Goal: Transaction & Acquisition: Purchase product/service

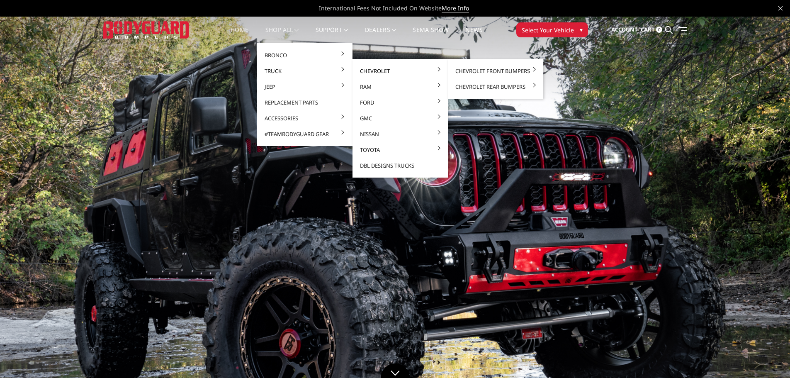
click at [375, 72] on link "Chevrolet" at bounding box center [400, 71] width 89 height 16
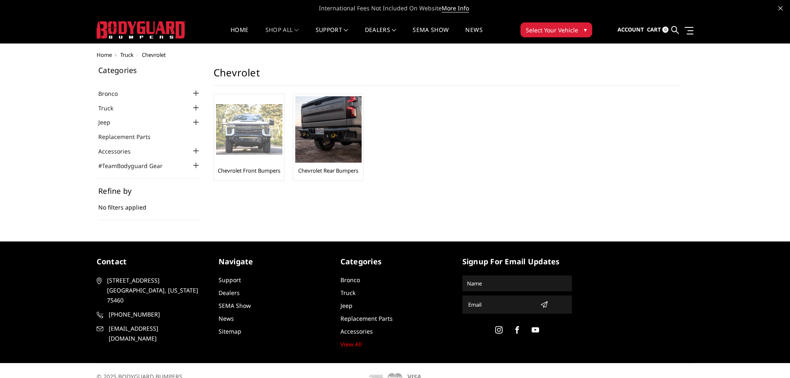
click at [238, 120] on img at bounding box center [249, 129] width 66 height 51
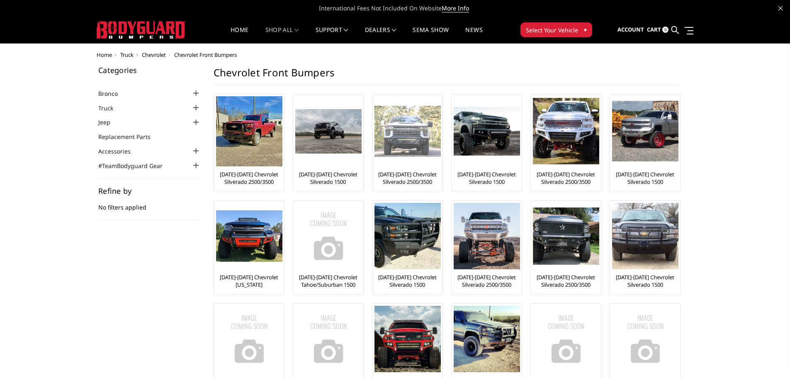
click at [396, 133] on img at bounding box center [407, 131] width 66 height 51
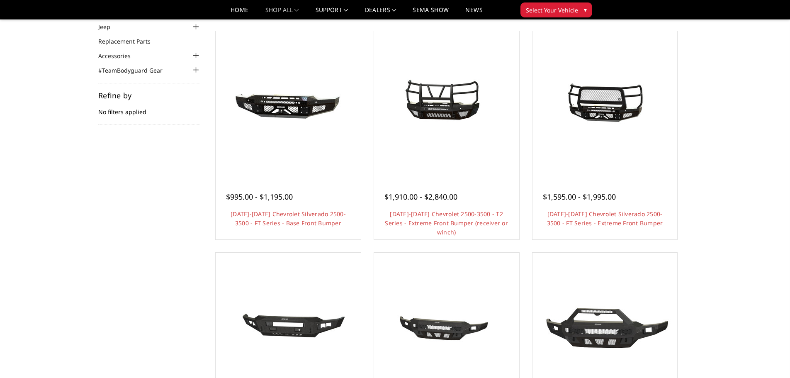
scroll to position [69, 0]
